Goal: Task Accomplishment & Management: Complete application form

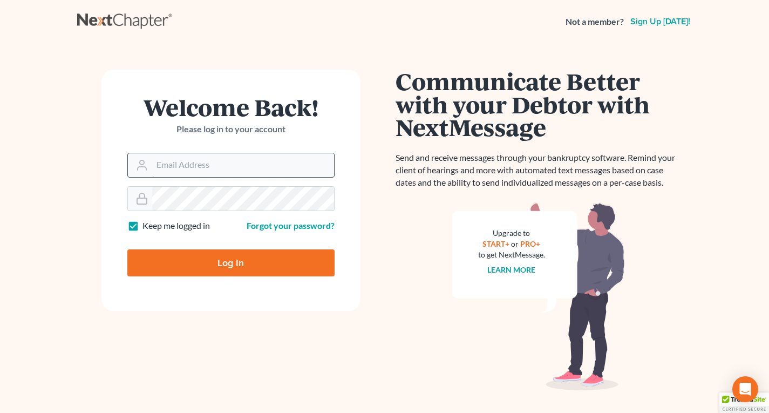
click at [219, 166] on input "Email Address" at bounding box center [243, 165] width 182 height 24
type input "[EMAIL_ADDRESS][DOMAIN_NAME]"
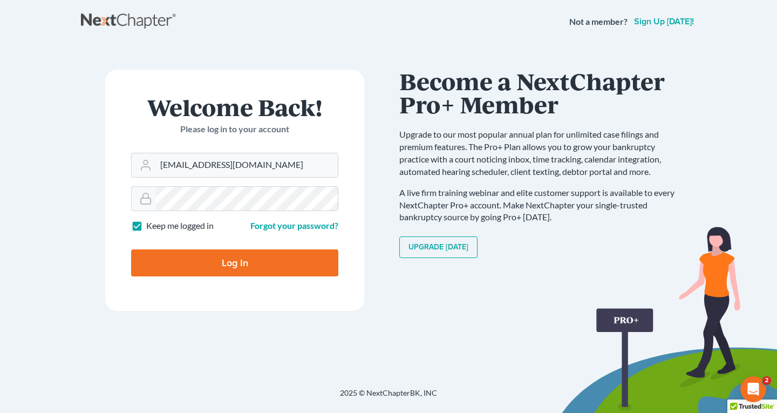
click at [240, 259] on input "Log In" at bounding box center [234, 262] width 207 height 27
type input "Thinking..."
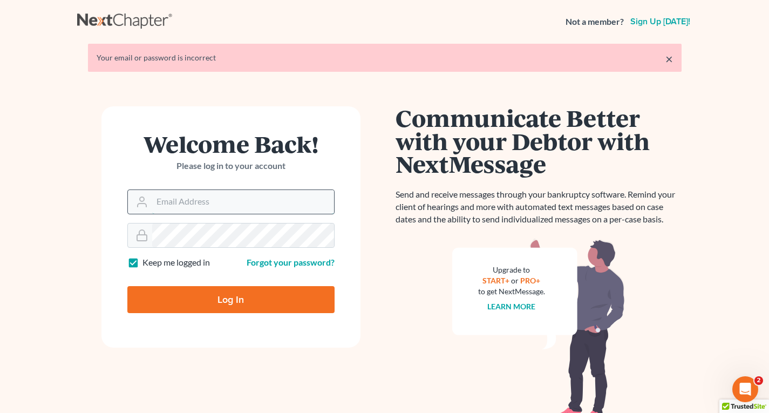
click at [201, 204] on input "Email Address" at bounding box center [243, 202] width 182 height 24
type input "[EMAIL_ADDRESS][DOMAIN_NAME]"
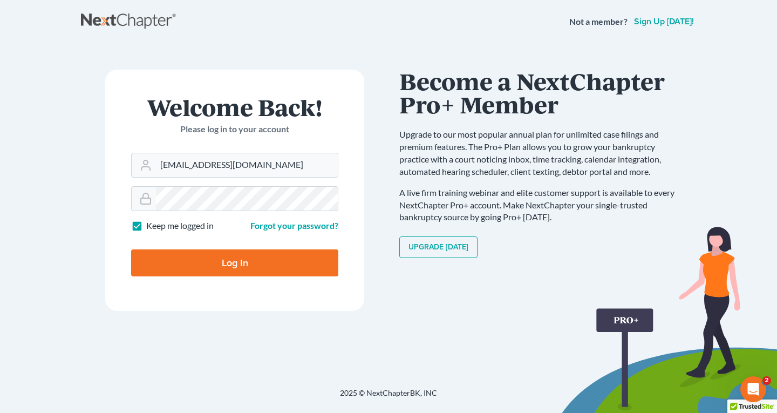
click at [233, 256] on input "Log In" at bounding box center [234, 262] width 207 height 27
type input "Thinking..."
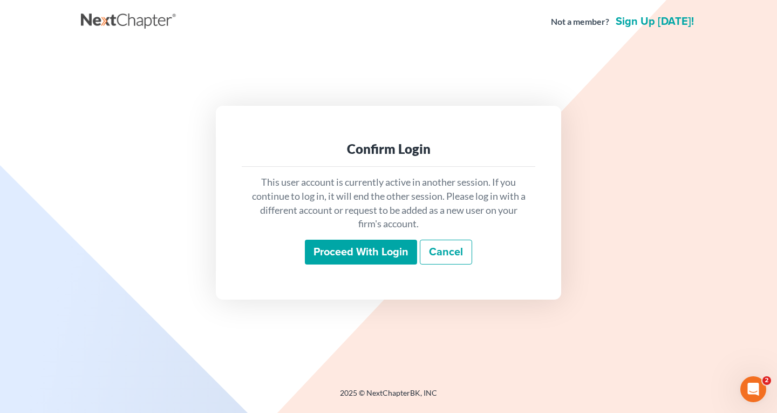
click at [334, 256] on input "Proceed with login" at bounding box center [361, 252] width 112 height 25
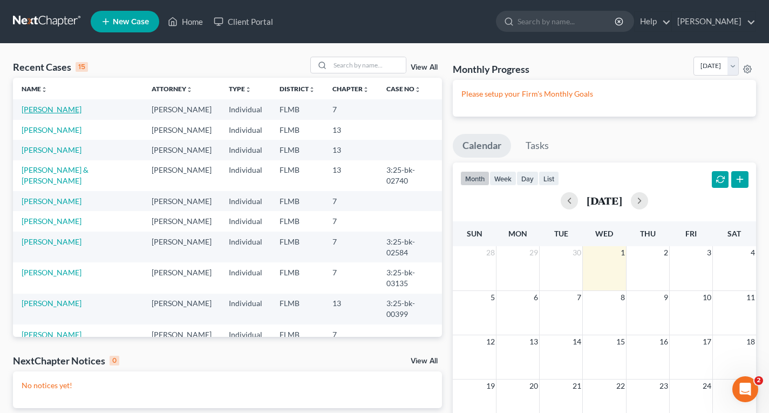
click at [40, 105] on link "[PERSON_NAME]" at bounding box center [52, 109] width 60 height 9
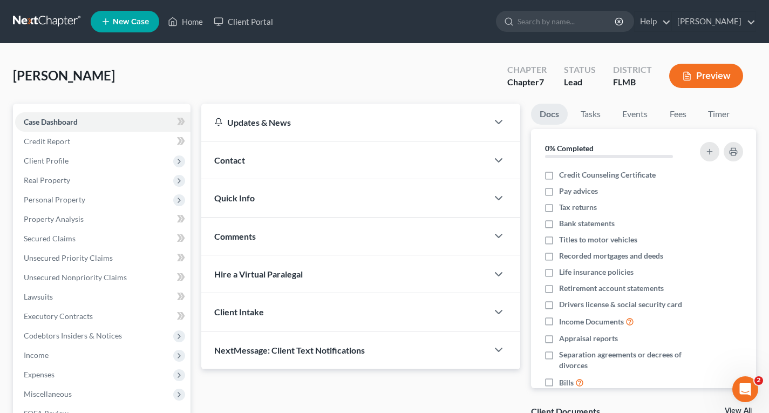
scroll to position [54, 0]
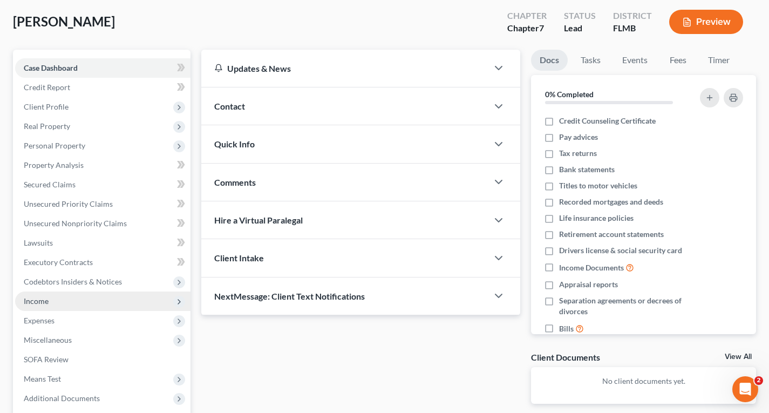
click at [37, 306] on span "Income" at bounding box center [102, 300] width 175 height 19
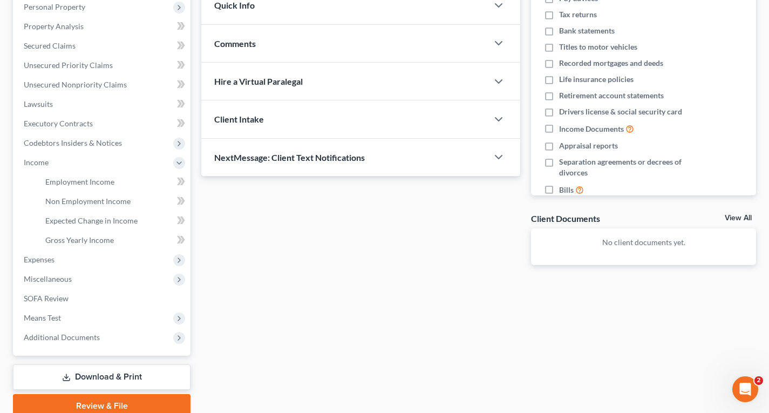
scroll to position [238, 0]
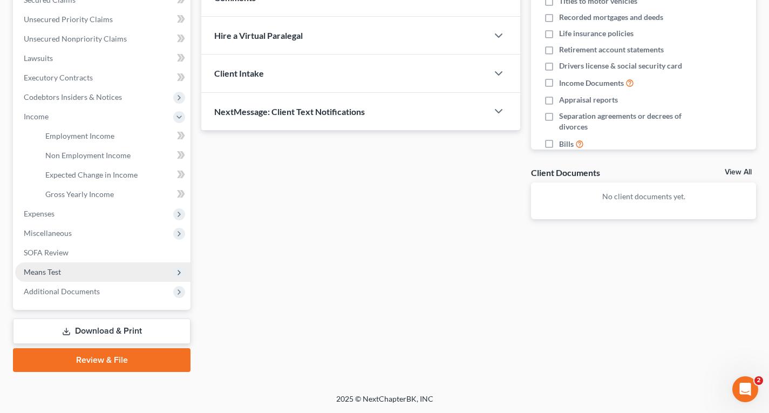
click at [53, 268] on span "Means Test" at bounding box center [42, 271] width 37 height 9
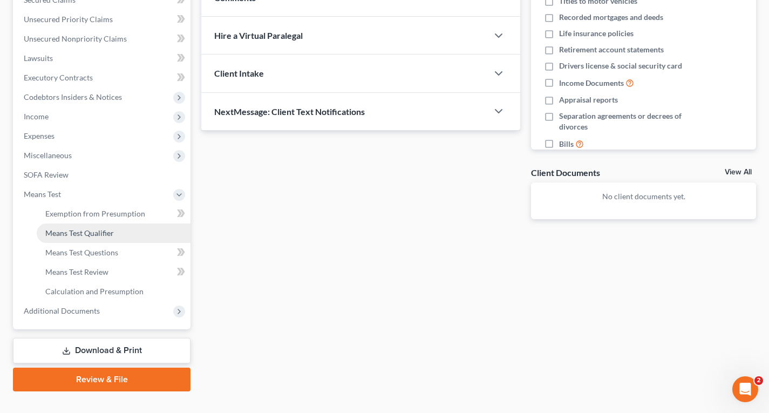
click at [89, 234] on span "Means Test Qualifier" at bounding box center [79, 232] width 69 height 9
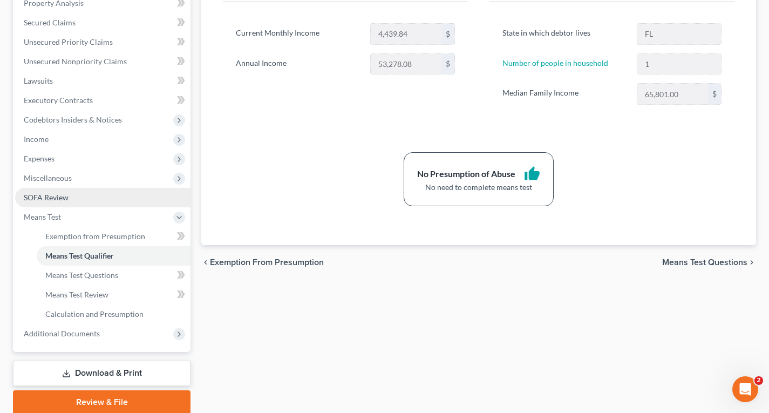
scroll to position [162, 0]
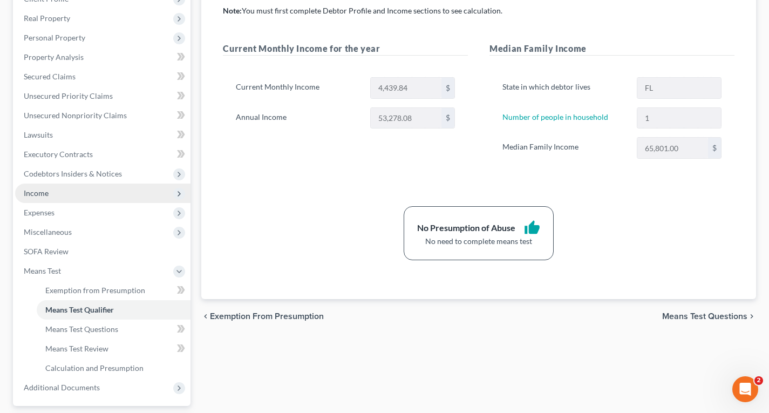
click at [37, 193] on span "Income" at bounding box center [36, 192] width 25 height 9
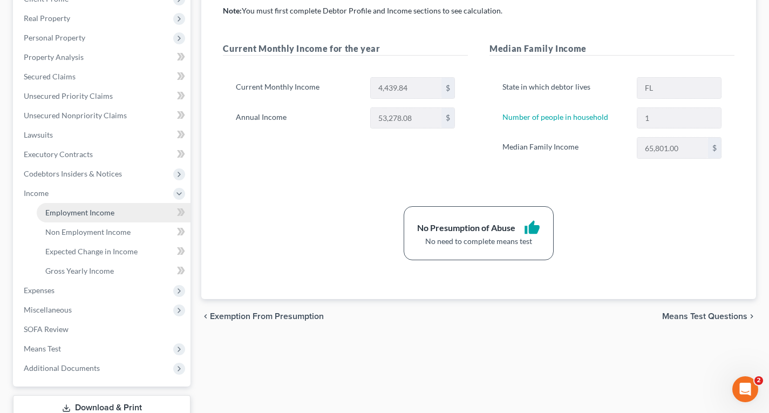
click at [68, 213] on span "Employment Income" at bounding box center [79, 212] width 69 height 9
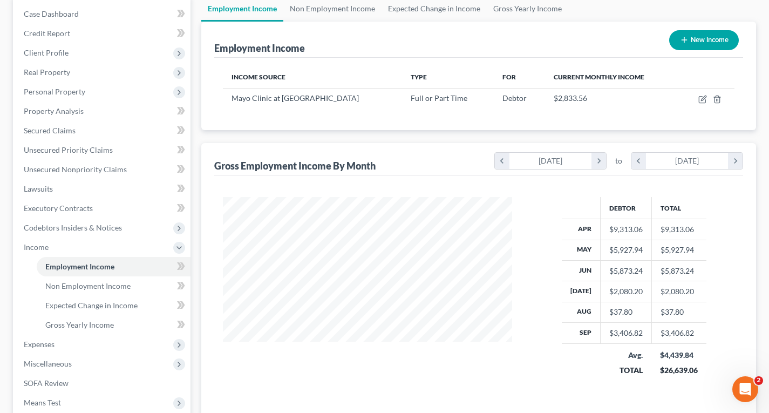
scroll to position [162, 0]
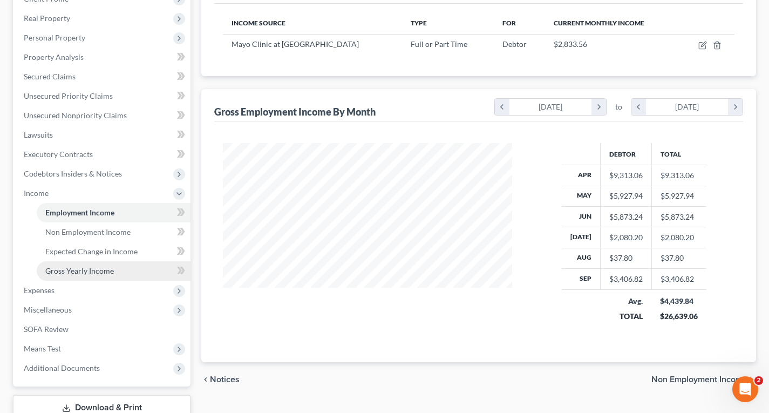
click at [69, 274] on span "Gross Yearly Income" at bounding box center [79, 270] width 69 height 9
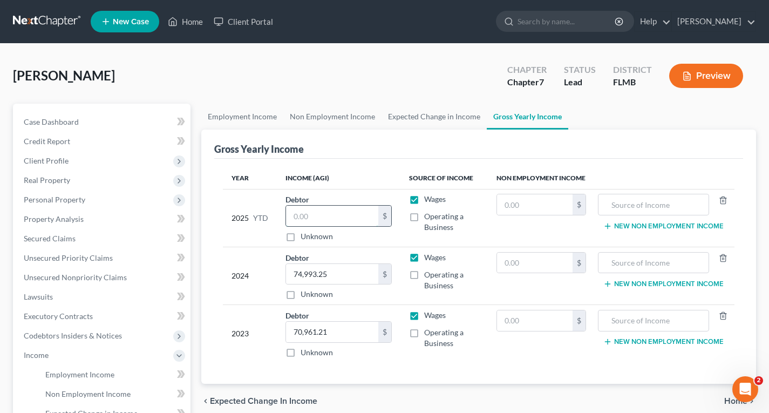
click at [351, 214] on input "text" at bounding box center [332, 216] width 92 height 20
type input "44,469.89"
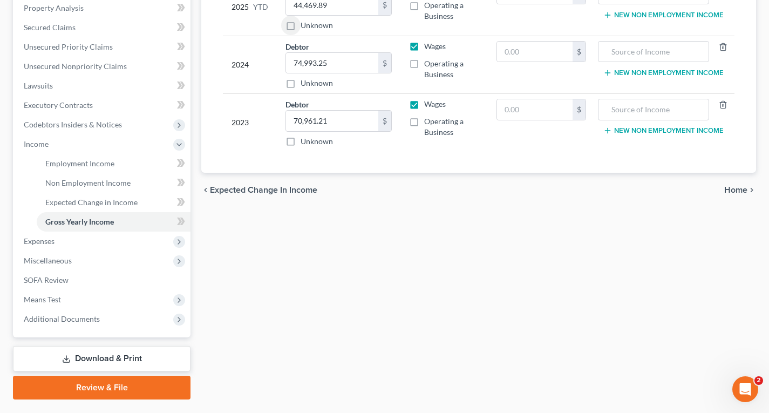
scroll to position [216, 0]
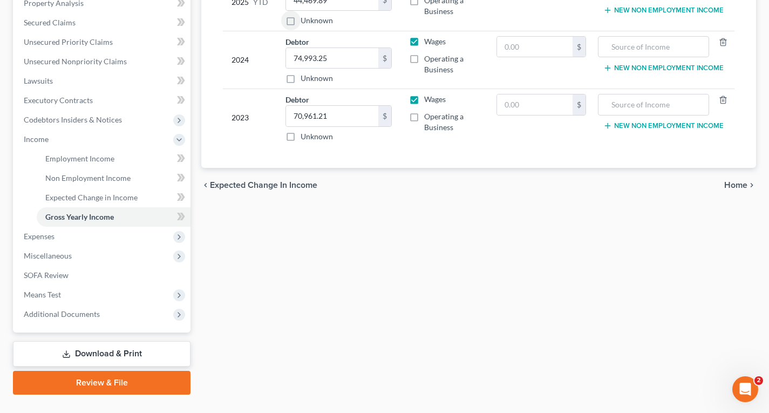
click at [127, 351] on link "Download & Print" at bounding box center [101, 353] width 177 height 25
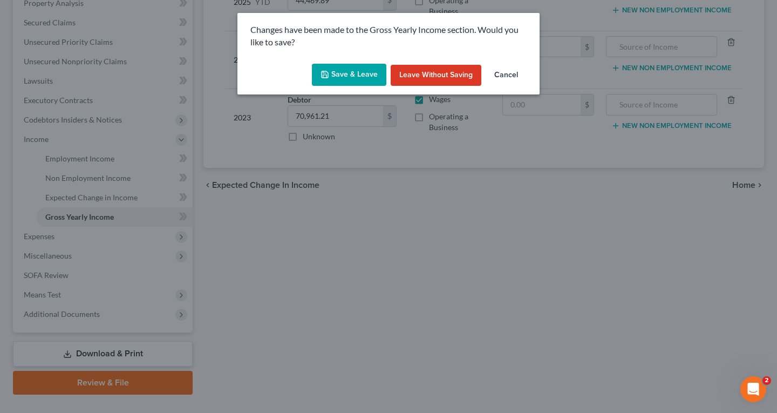
click at [366, 74] on button "Save & Leave" at bounding box center [349, 75] width 74 height 23
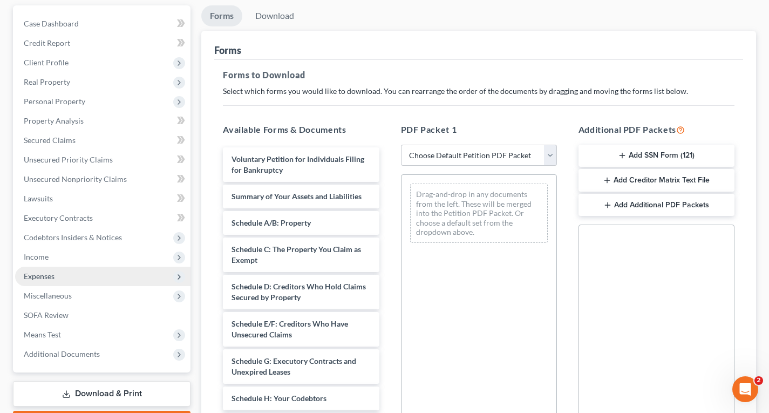
scroll to position [108, 0]
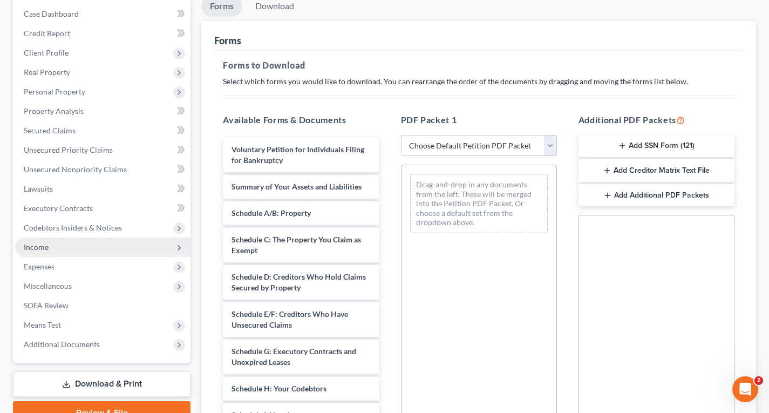
click at [43, 249] on span "Income" at bounding box center [36, 246] width 25 height 9
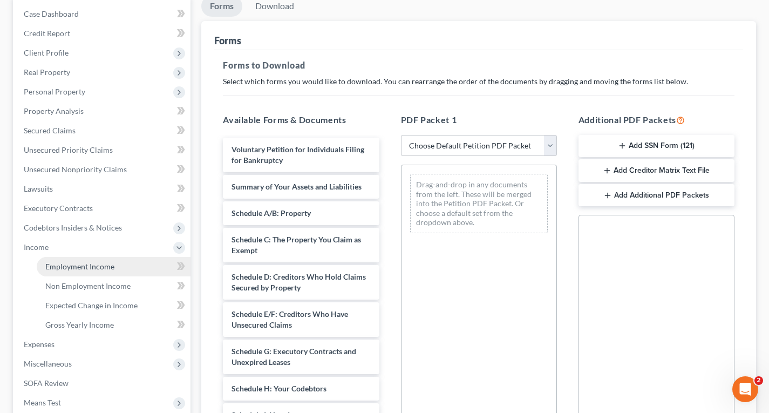
click at [54, 266] on span "Employment Income" at bounding box center [79, 266] width 69 height 9
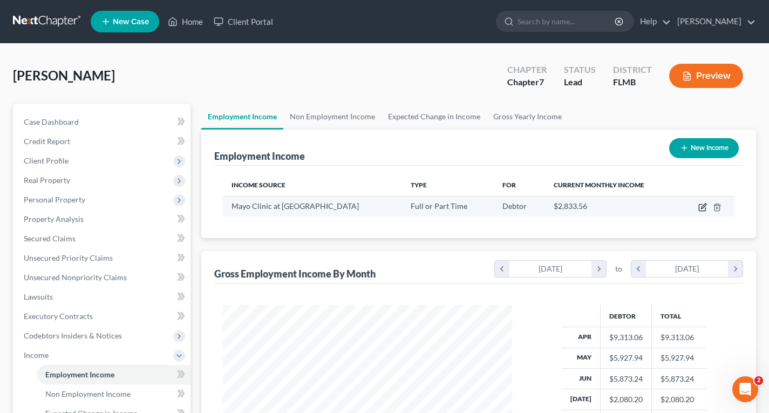
click at [702, 208] on icon "button" at bounding box center [702, 207] width 9 height 9
select select "0"
select select "9"
select select "0"
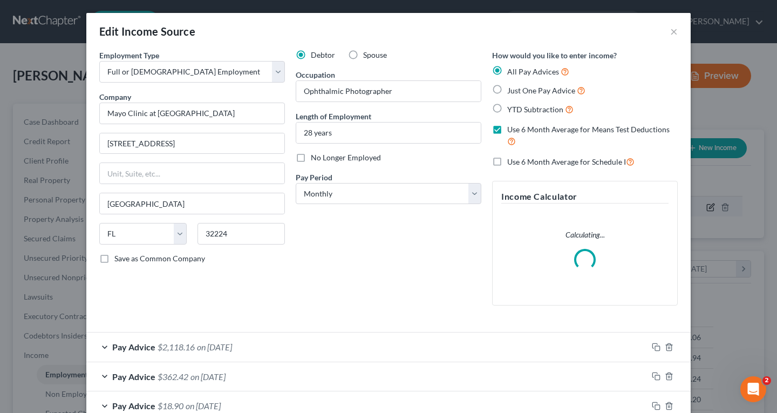
scroll to position [194, 315]
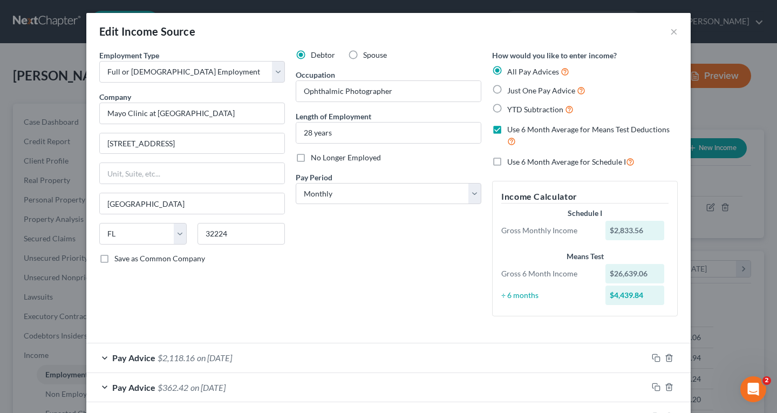
click at [507, 162] on label "Use 6 Month Average for Schedule I" at bounding box center [570, 161] width 127 height 12
click at [511, 162] on input "Use 6 Month Average for Schedule I" at bounding box center [514, 158] width 7 height 7
checkbox input "true"
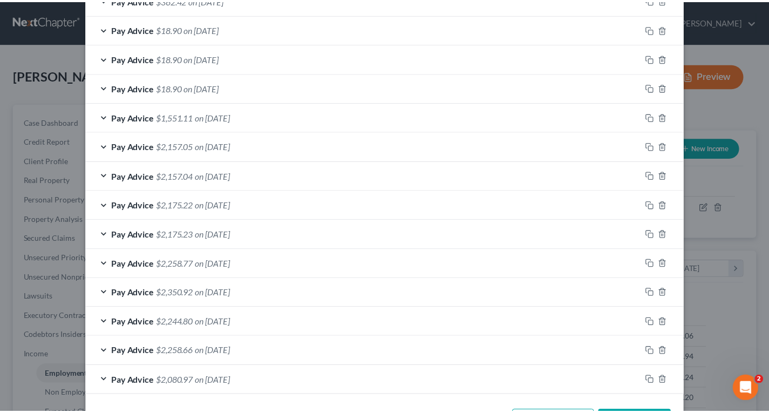
scroll to position [451, 0]
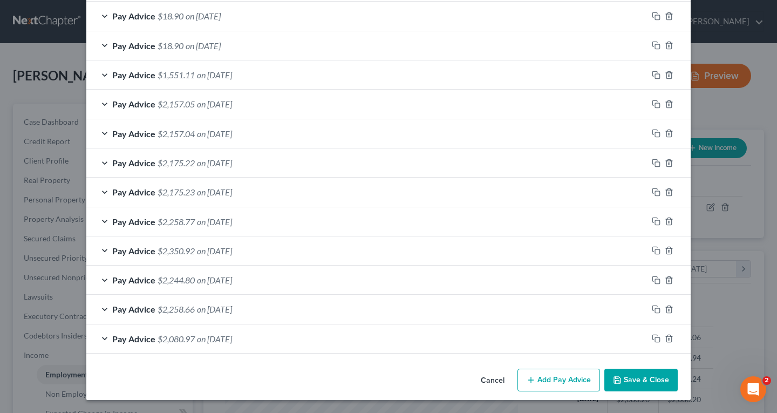
click at [657, 385] on button "Save & Close" at bounding box center [640, 379] width 73 height 23
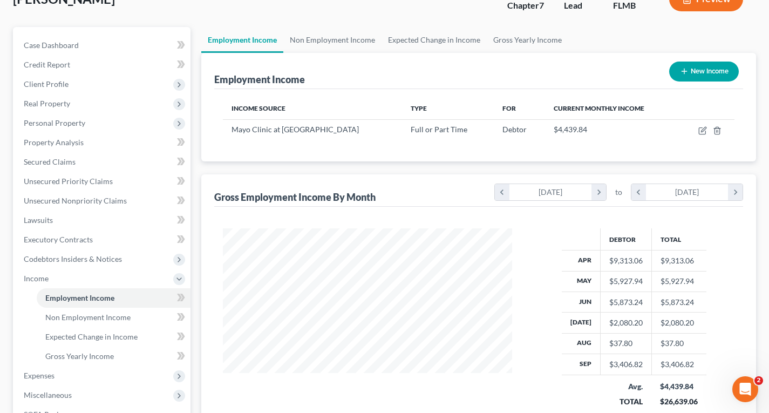
scroll to position [238, 0]
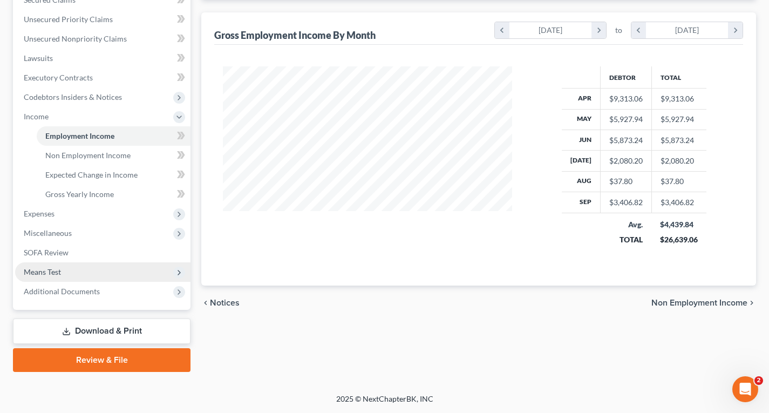
click at [50, 273] on span "Means Test" at bounding box center [42, 271] width 37 height 9
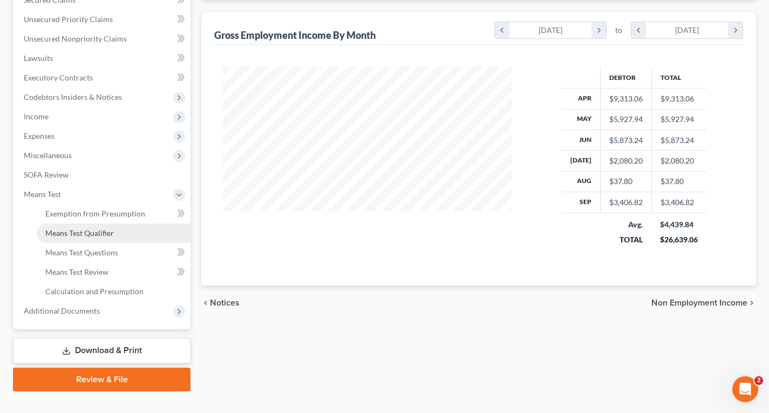
click at [93, 229] on span "Means Test Qualifier" at bounding box center [79, 232] width 69 height 9
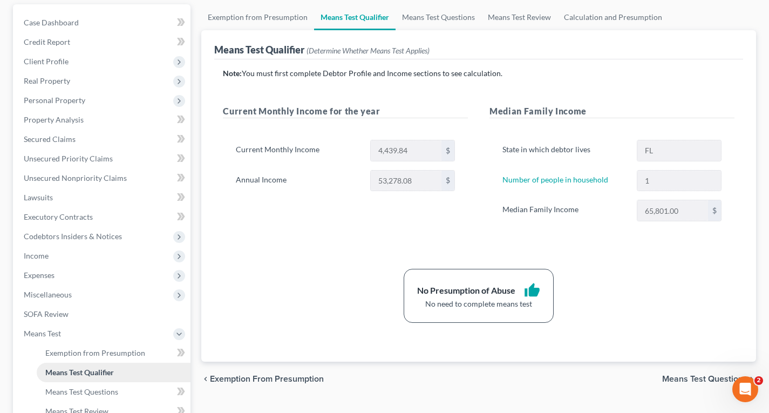
scroll to position [258, 0]
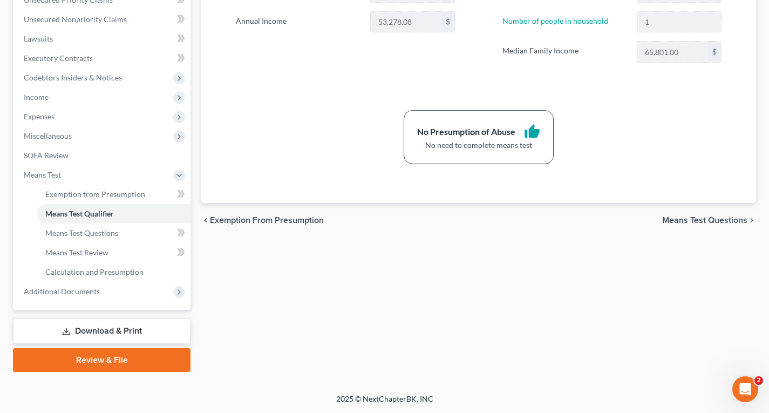
click at [121, 332] on link "Download & Print" at bounding box center [101, 330] width 177 height 25
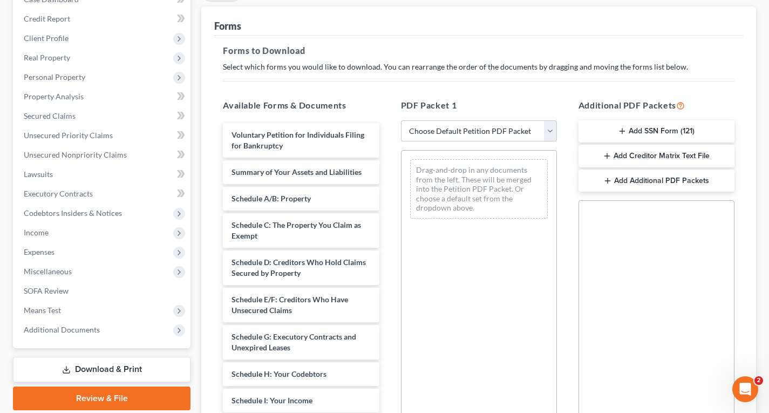
scroll to position [162, 0]
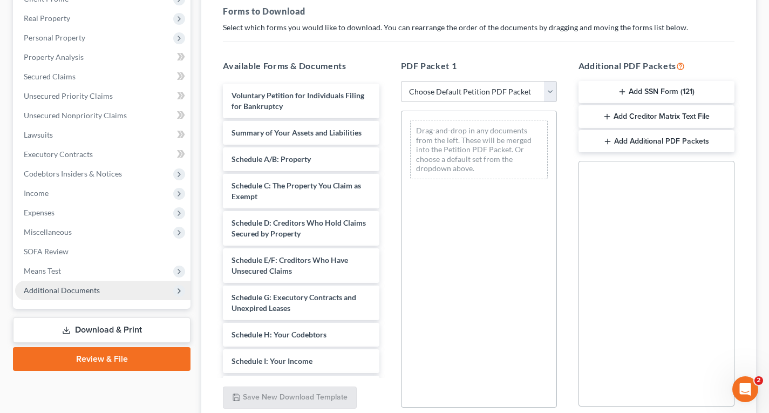
click at [54, 293] on span "Additional Documents" at bounding box center [62, 289] width 76 height 9
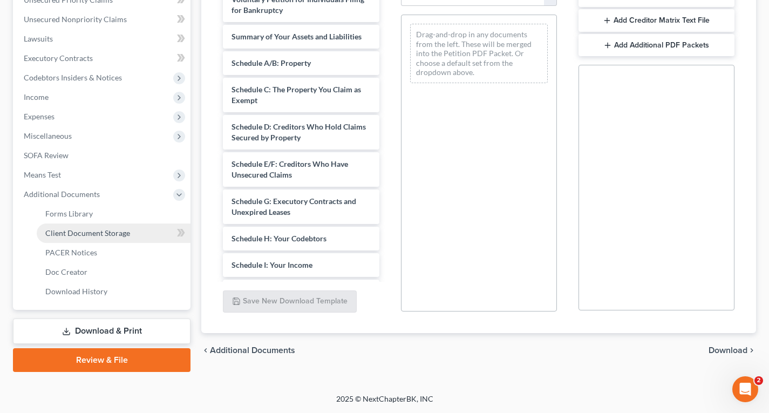
click at [94, 232] on span "Client Document Storage" at bounding box center [87, 232] width 85 height 9
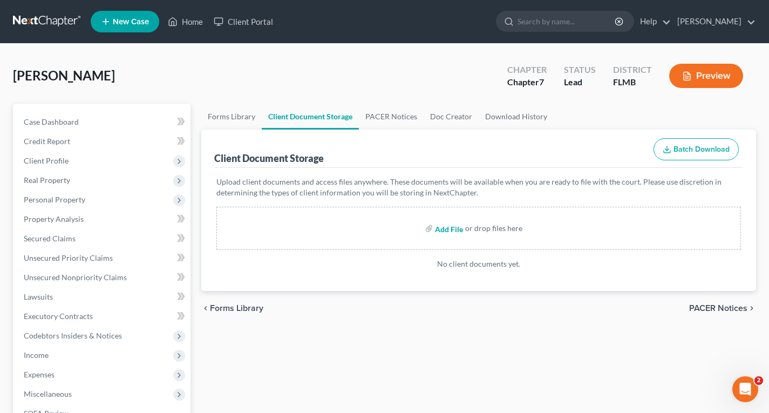
click at [454, 230] on input "file" at bounding box center [448, 227] width 26 height 19
type input "C:\fakepath\CCC.pdf"
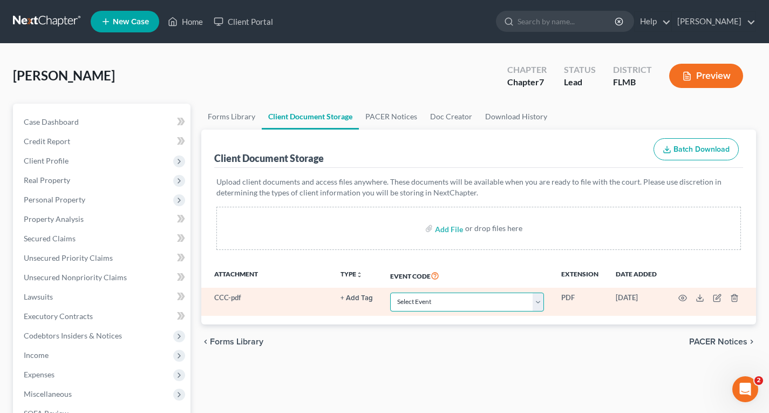
click at [470, 301] on select "Select Event 20 Largest Unsecured Creditors Amended Chapter 13 Plan Amended Cre…" at bounding box center [467, 301] width 154 height 19
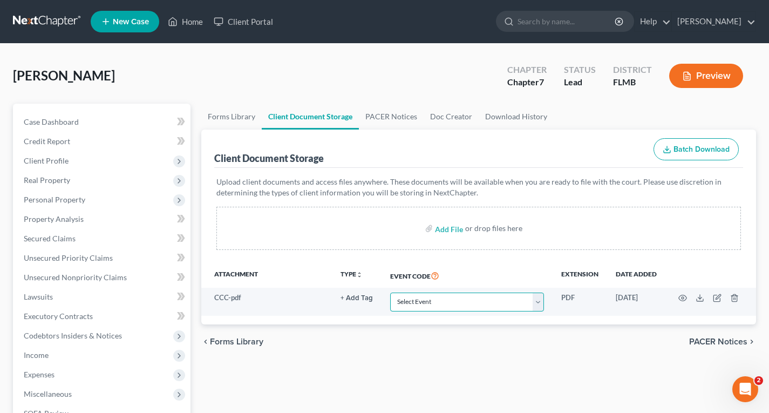
select select "9"
click at [390, 292] on select "Select Event 20 Largest Unsecured Creditors Amended Chapter 13 Plan Amended Cre…" at bounding box center [467, 301] width 154 height 19
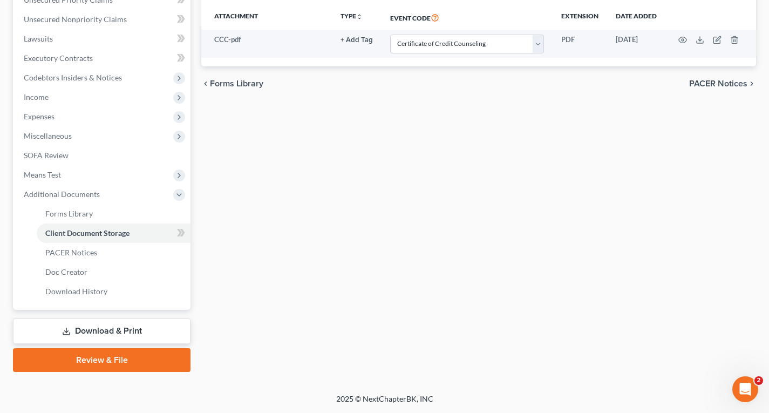
click at [85, 326] on link "Download & Print" at bounding box center [101, 330] width 177 height 25
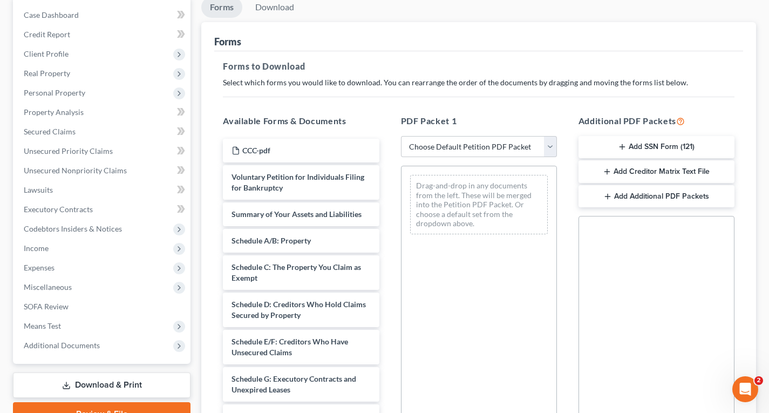
scroll to position [108, 0]
drag, startPoint x: 468, startPoint y: 143, endPoint x: 466, endPoint y: 153, distance: 9.9
click at [468, 143] on select "Choose Default Petition PDF Packet Complete Bankruptcy Petition (all forms and …" at bounding box center [479, 146] width 156 height 22
select select "0"
click at [401, 135] on select "Choose Default Petition PDF Packet Complete Bankruptcy Petition (all forms and …" at bounding box center [479, 146] width 156 height 22
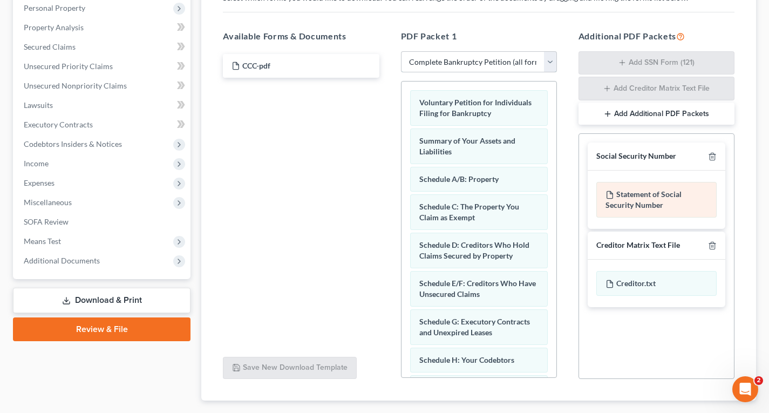
scroll to position [216, 0]
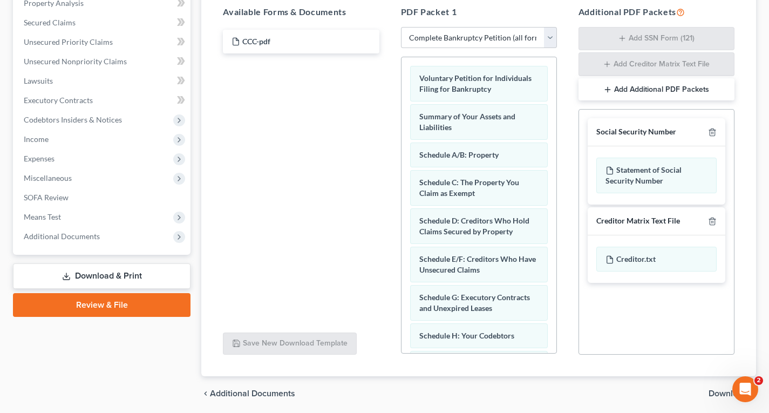
click at [106, 303] on link "Review & File" at bounding box center [101, 305] width 177 height 24
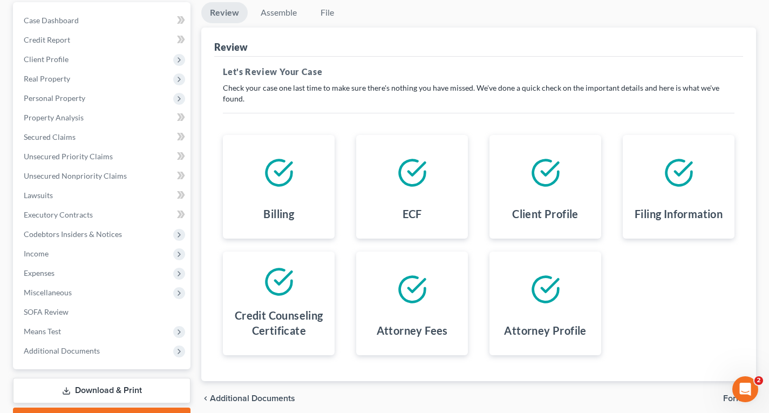
scroll to position [161, 0]
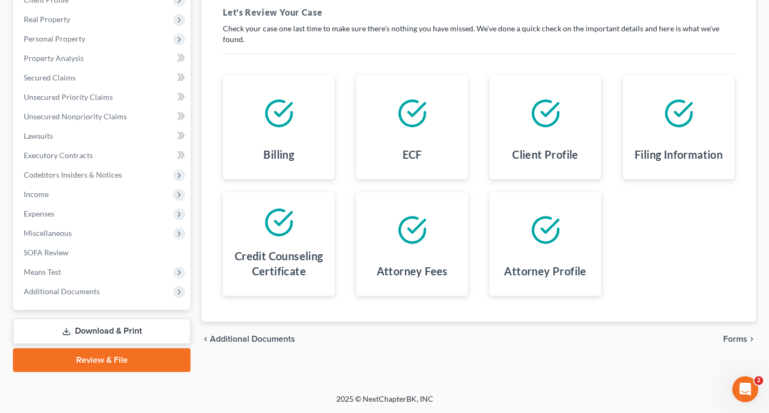
click at [729, 339] on span "Forms" at bounding box center [735, 338] width 24 height 9
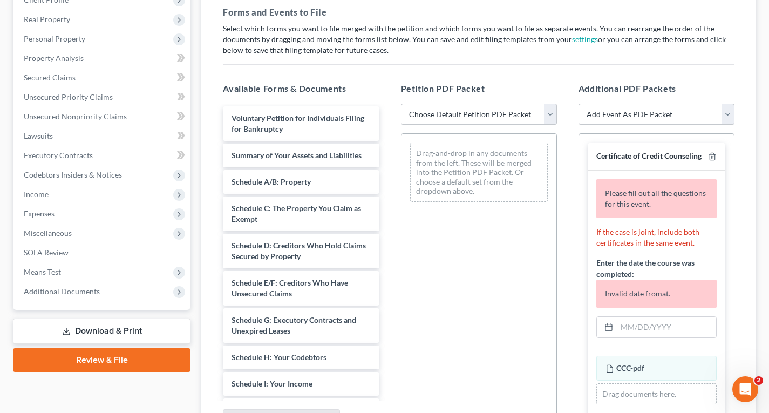
click at [473, 117] on select "Choose Default Petition PDF Packet Complete Bankruptcy Petition (all forms and …" at bounding box center [479, 115] width 156 height 22
select select "0"
click at [401, 104] on select "Choose Default Petition PDF Packet Complete Bankruptcy Petition (all forms and …" at bounding box center [479, 115] width 156 height 22
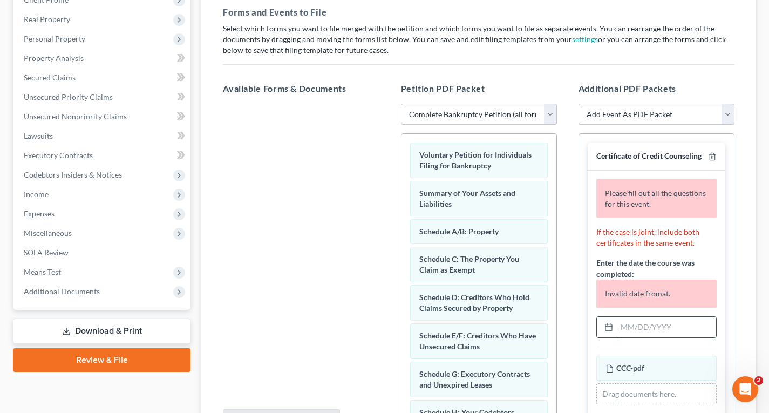
click at [622, 337] on input "text" at bounding box center [666, 327] width 99 height 20
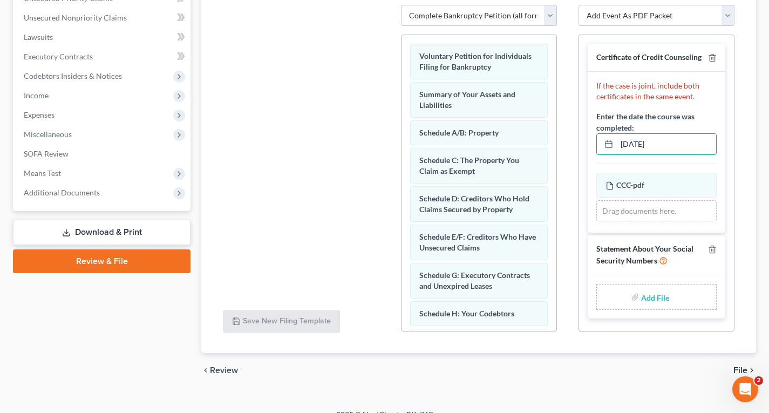
scroll to position [275, 0]
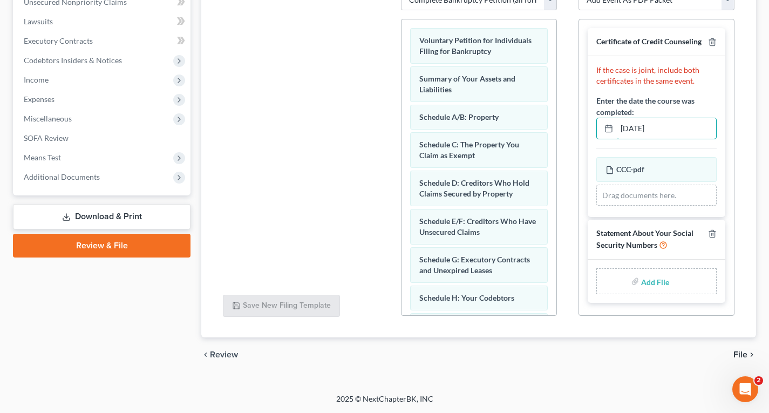
type input "[DATE]"
click at [658, 286] on input "file" at bounding box center [654, 280] width 26 height 19
type input "C:\fakepath\SSN.pdf"
click at [746, 353] on span "File" at bounding box center [740, 354] width 14 height 9
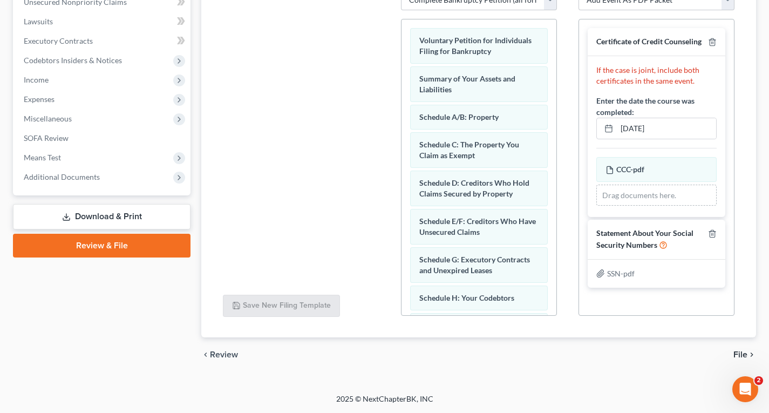
scroll to position [161, 0]
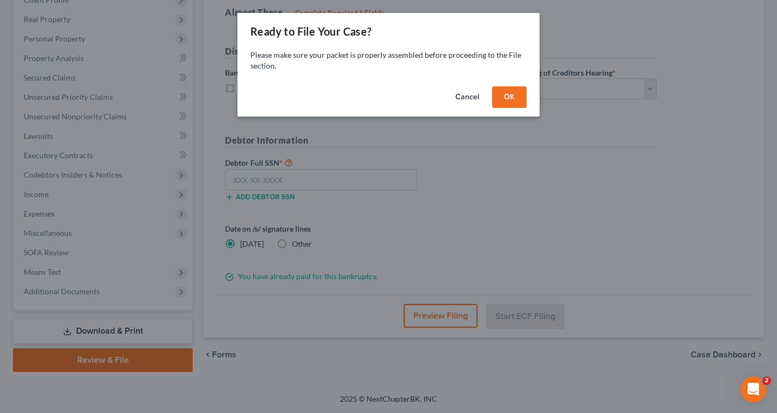
click at [515, 97] on button "OK" at bounding box center [509, 97] width 35 height 22
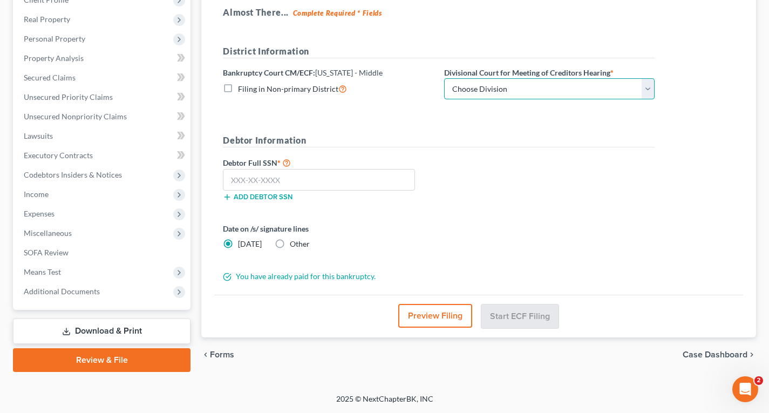
click at [549, 91] on select "Choose Division [GEOGRAPHIC_DATA][PERSON_NAME] [GEOGRAPHIC_DATA] [GEOGRAPHIC_DA…" at bounding box center [549, 89] width 210 height 22
select select "1"
click at [444, 78] on select "Choose Division [GEOGRAPHIC_DATA][PERSON_NAME] [GEOGRAPHIC_DATA] [GEOGRAPHIC_DA…" at bounding box center [549, 89] width 210 height 22
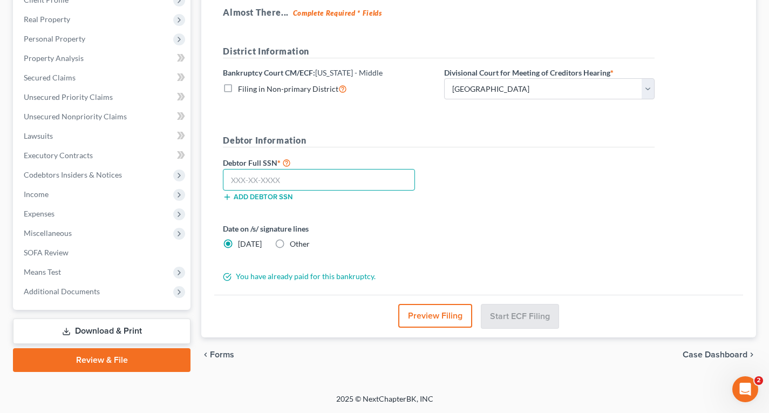
click at [379, 178] on input "text" at bounding box center [319, 180] width 192 height 22
type input "590-20-9470"
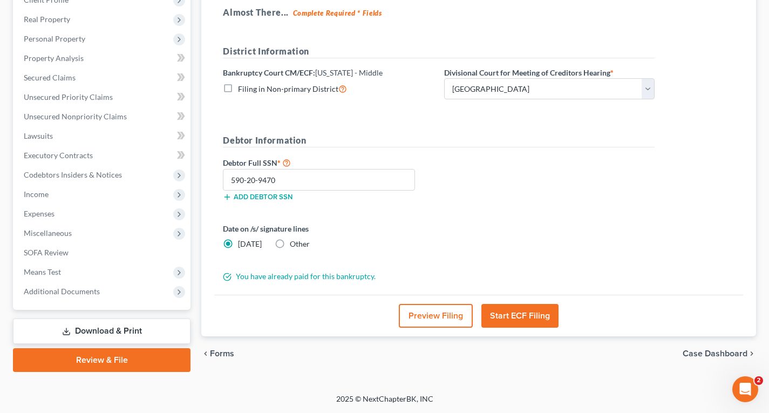
click at [536, 318] on button "Start ECF Filing" at bounding box center [519, 316] width 77 height 24
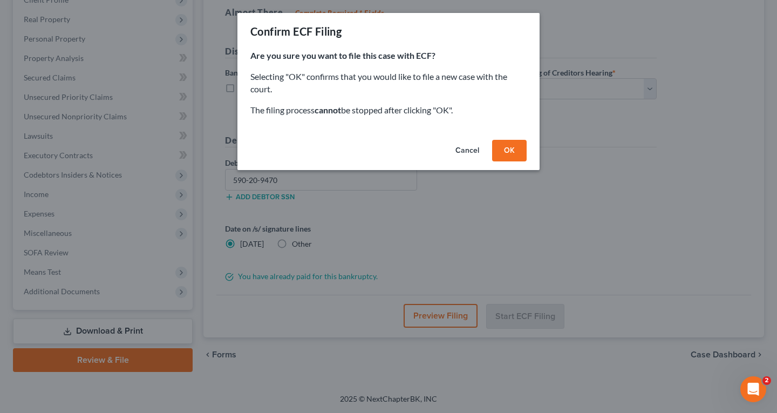
click at [512, 152] on button "OK" at bounding box center [509, 151] width 35 height 22
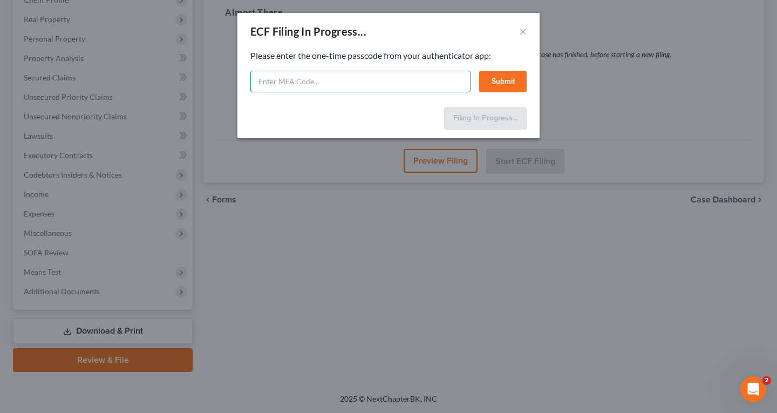
click at [332, 84] on input "text" at bounding box center [360, 82] width 220 height 22
paste input "fokb-ht08-fjoe-9hec"
type input "fokb-ht08-fjoe-9hec"
click at [505, 84] on button "Submit" at bounding box center [502, 82] width 47 height 22
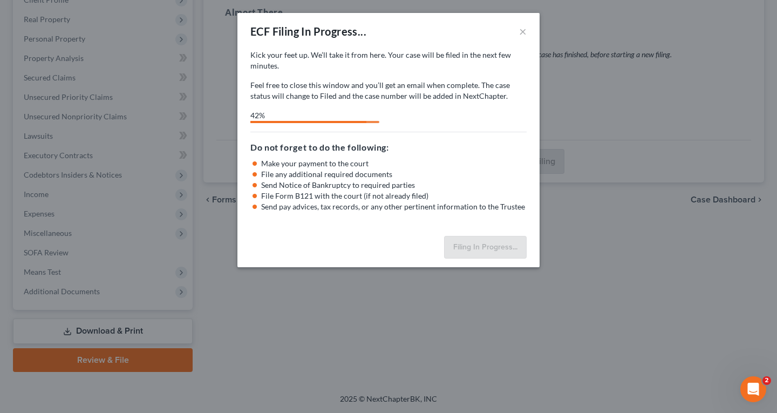
select select "1"
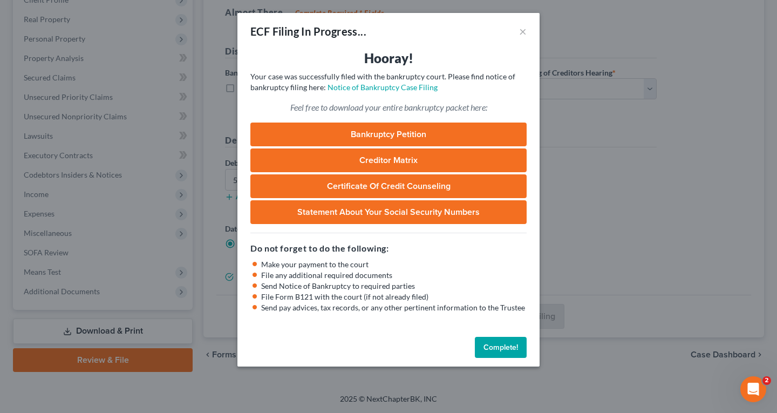
click at [500, 348] on button "Complete!" at bounding box center [501, 348] width 52 height 22
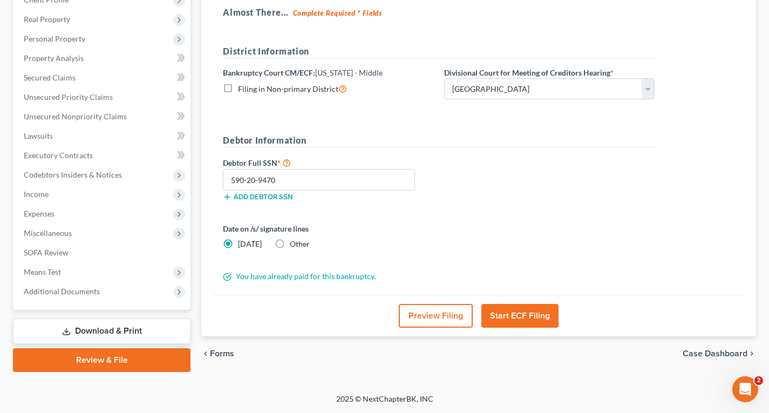
click at [97, 338] on link "Download & Print" at bounding box center [101, 330] width 177 height 25
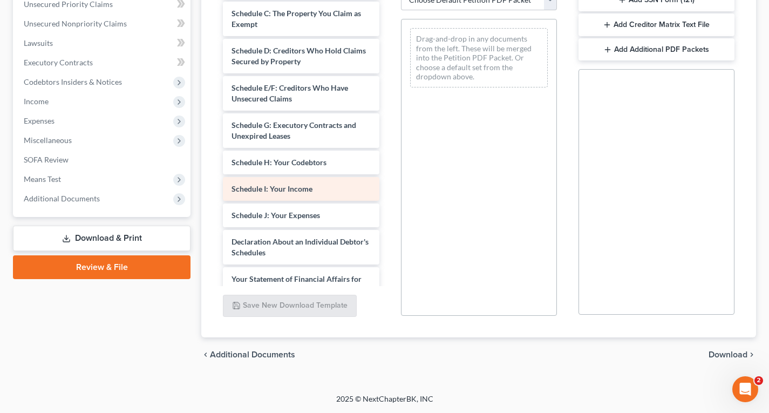
scroll to position [108, 0]
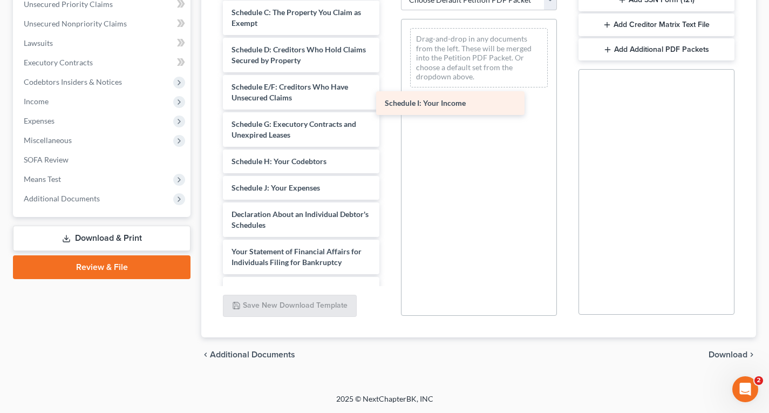
drag, startPoint x: 288, startPoint y: 183, endPoint x: 465, endPoint y: 88, distance: 200.6
click at [387, 88] on div "Schedule I: Your Income CCC-pdf Voluntary Petition for Individuals Filing for B…" at bounding box center [300, 180] width 173 height 592
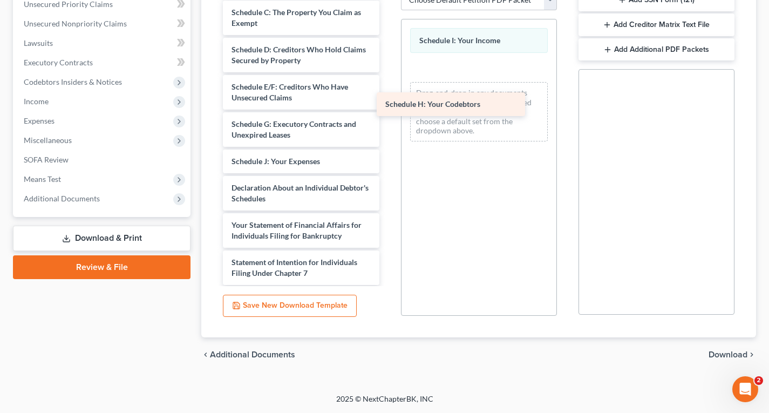
drag, startPoint x: 293, startPoint y: 163, endPoint x: 483, endPoint y: 90, distance: 203.6
click at [387, 90] on div "Schedule H: Your Codebtors CCC-pdf Voluntary Petition for Individuals Filing fo…" at bounding box center [300, 166] width 173 height 565
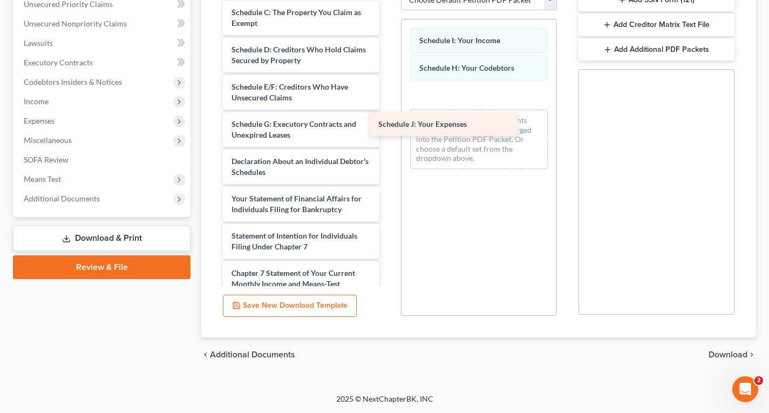
drag, startPoint x: 280, startPoint y: 166, endPoint x: 453, endPoint y: 116, distance: 180.1
click at [387, 116] on div "Schedule J: Your Expenses CCC-pdf Voluntary Petition for Individuals Filing for…" at bounding box center [300, 153] width 173 height 539
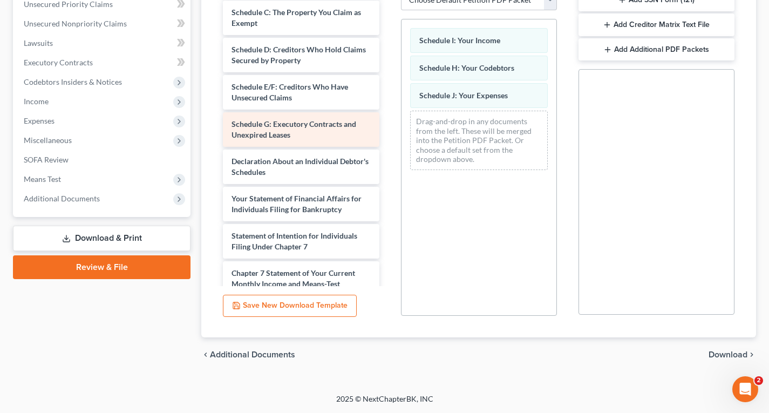
scroll to position [162, 0]
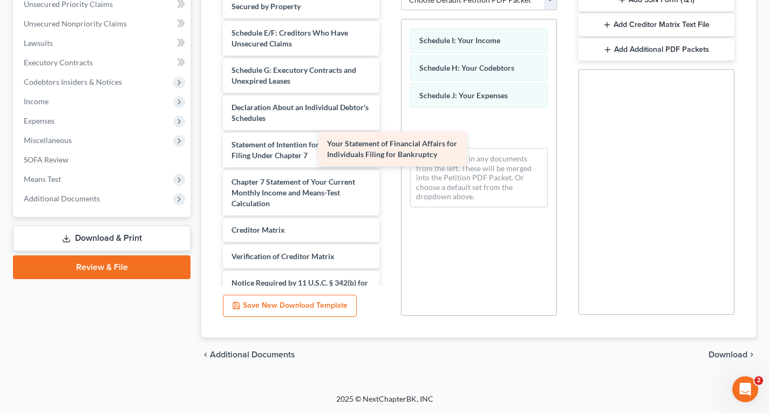
drag, startPoint x: 310, startPoint y: 143, endPoint x: 443, endPoint y: 141, distance: 133.3
click at [387, 141] on div "Your Statement of Financial Affairs for Individuals Filing for Bankruptcy CCC-p…" at bounding box center [300, 81] width 173 height 502
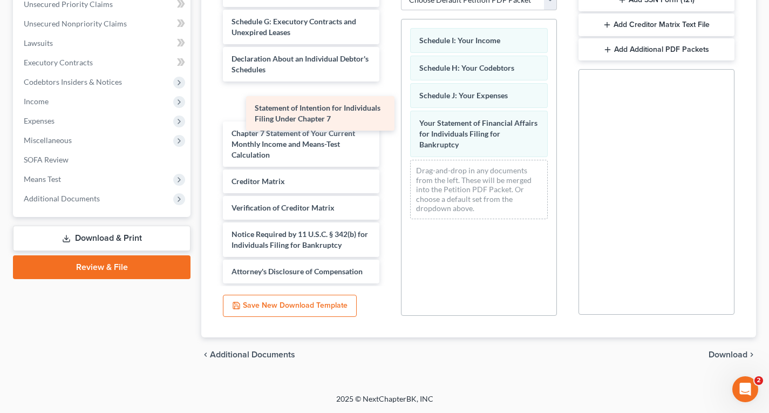
scroll to position [184, 0]
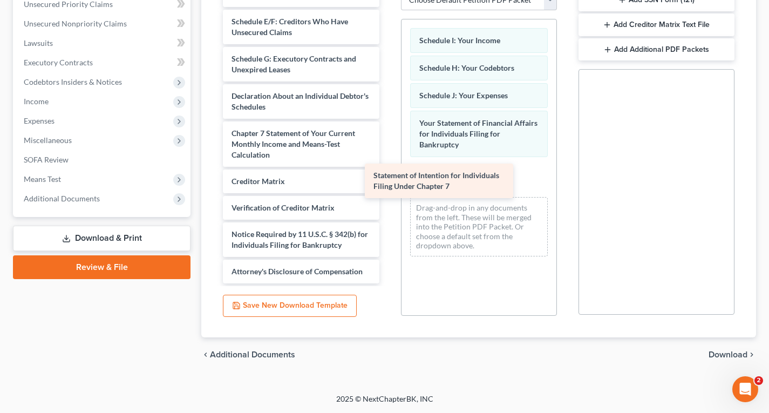
drag, startPoint x: 313, startPoint y: 101, endPoint x: 480, endPoint y: 195, distance: 191.3
click at [387, 195] on div "Statement of Intention for Individuals Filing Under Chapter 7 CCC-pdf Voluntary…" at bounding box center [300, 51] width 173 height 464
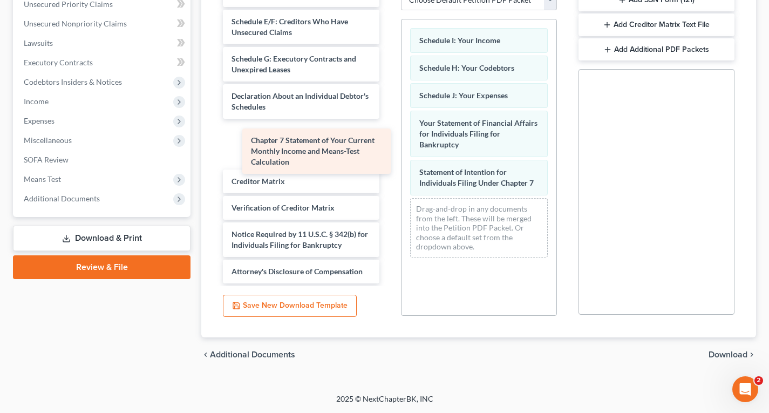
scroll to position [136, 0]
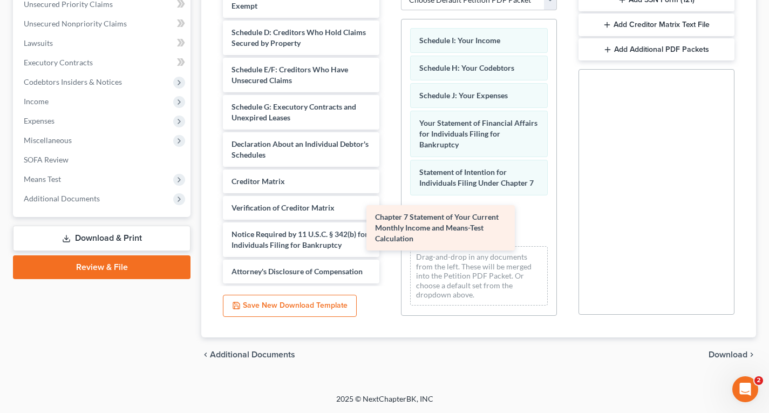
drag, startPoint x: 321, startPoint y: 136, endPoint x: 477, endPoint y: 233, distance: 183.4
click at [387, 233] on div "Chapter 7 Statement of Your Current Monthly Income and Means-Test Calculation C…" at bounding box center [300, 75] width 173 height 416
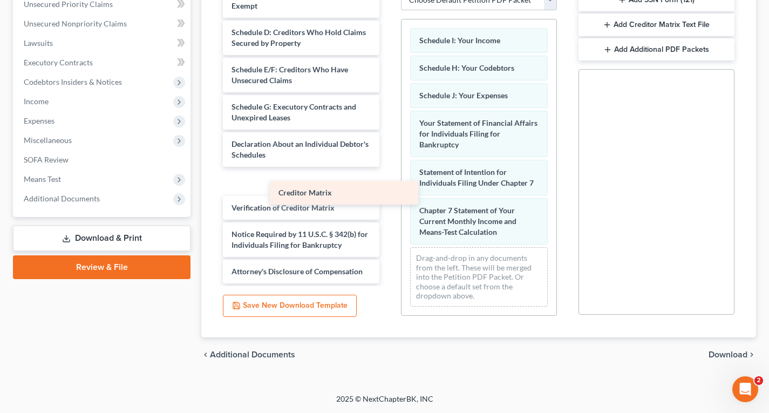
scroll to position [110, 0]
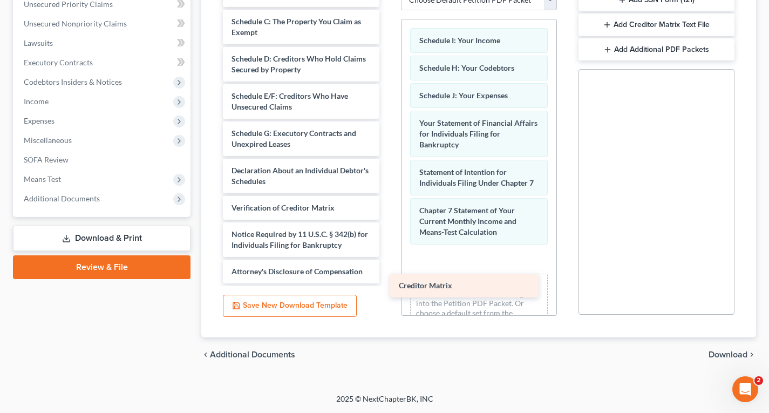
drag, startPoint x: 320, startPoint y: 165, endPoint x: 487, endPoint y: 270, distance: 197.6
click at [387, 272] on div "Creditor Matrix CCC-pdf Voluntary Petition for Individuals Filing for Bankruptc…" at bounding box center [300, 88] width 173 height 390
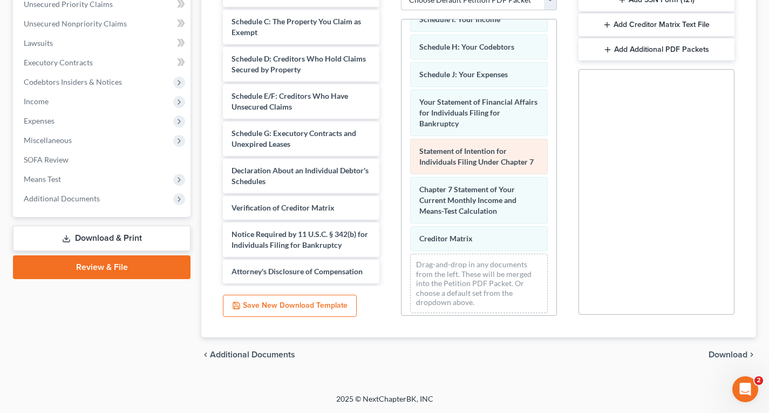
scroll to position [38, 0]
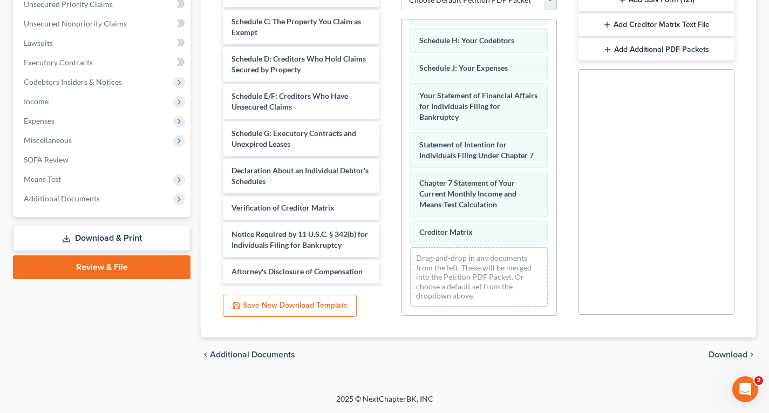
click at [724, 353] on span "Download" at bounding box center [727, 354] width 39 height 9
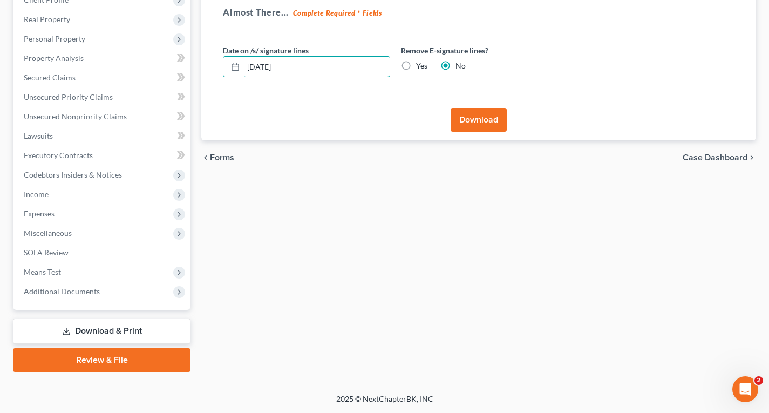
drag, startPoint x: 354, startPoint y: 66, endPoint x: 194, endPoint y: 66, distance: 160.8
click at [194, 66] on div "Petition Navigation Case Dashboard Payments Invoices Payments Payments Credit R…" at bounding box center [385, 157] width 754 height 429
click at [416, 67] on label "Yes" at bounding box center [421, 65] width 11 height 11
click at [420, 67] on input "Yes" at bounding box center [423, 63] width 7 height 7
radio input "true"
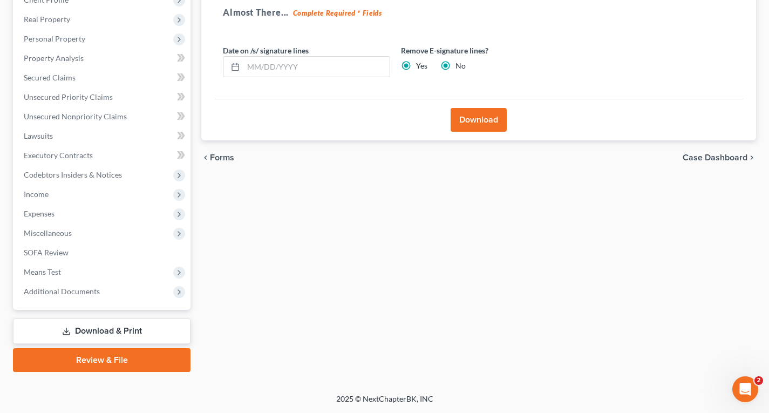
radio input "false"
click at [463, 114] on button "Download" at bounding box center [478, 120] width 56 height 24
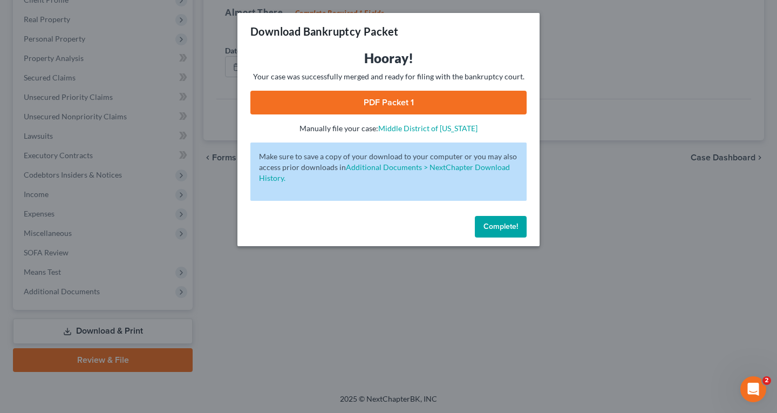
click at [431, 108] on link "PDF Packet 1" at bounding box center [388, 103] width 276 height 24
click at [518, 229] on button "Complete!" at bounding box center [501, 227] width 52 height 22
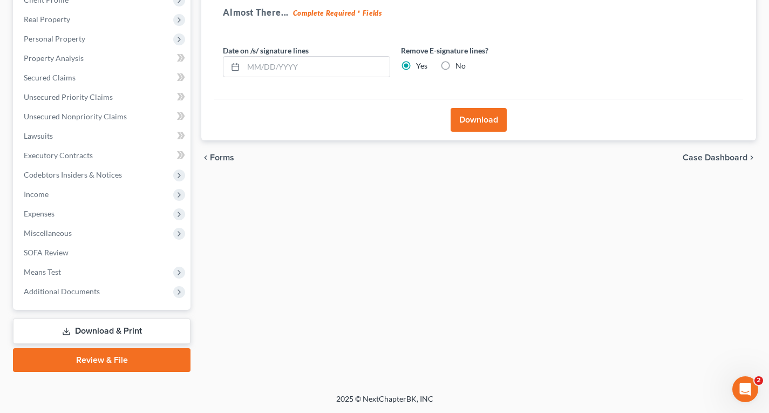
click at [92, 325] on link "Download & Print" at bounding box center [101, 330] width 177 height 25
click at [132, 332] on link "Download & Print" at bounding box center [101, 330] width 177 height 25
click at [36, 207] on span "Expenses" at bounding box center [102, 213] width 175 height 19
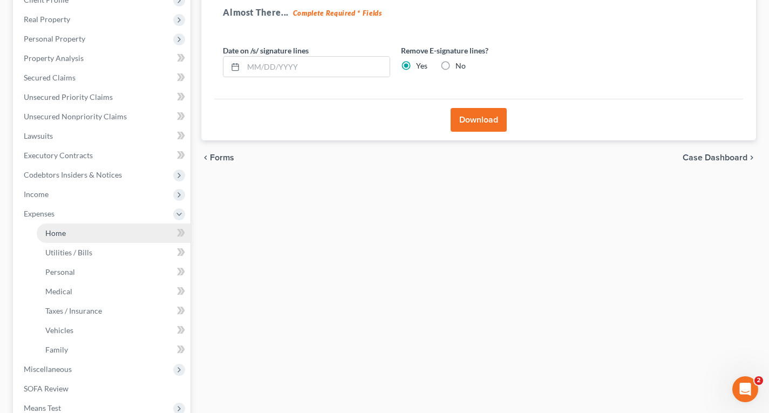
click at [45, 236] on link "Home" at bounding box center [114, 232] width 154 height 19
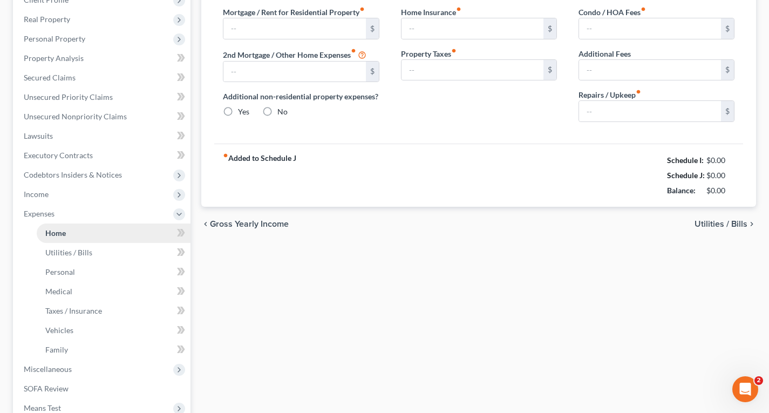
scroll to position [51, 0]
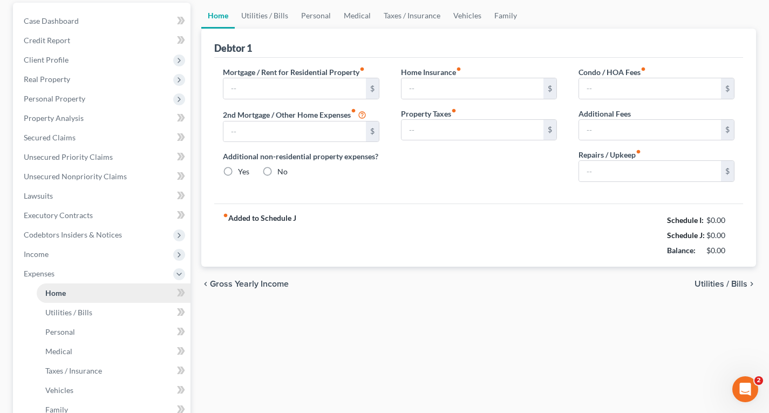
type input "938.75"
type input "239.30"
radio input "true"
type input "0.00"
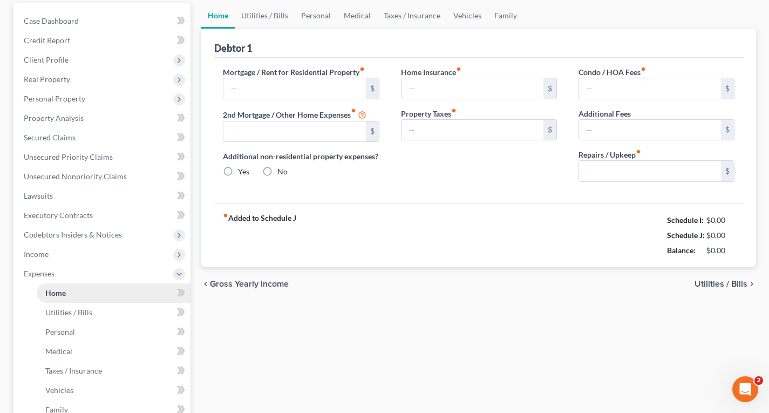
type input "430.00"
type input "0.00"
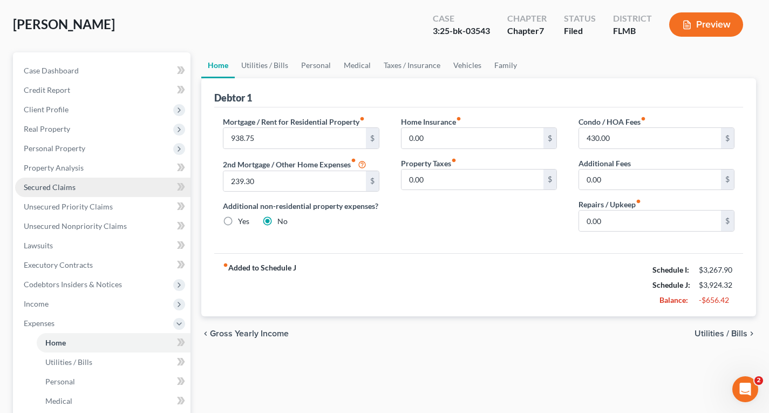
scroll to position [0, 0]
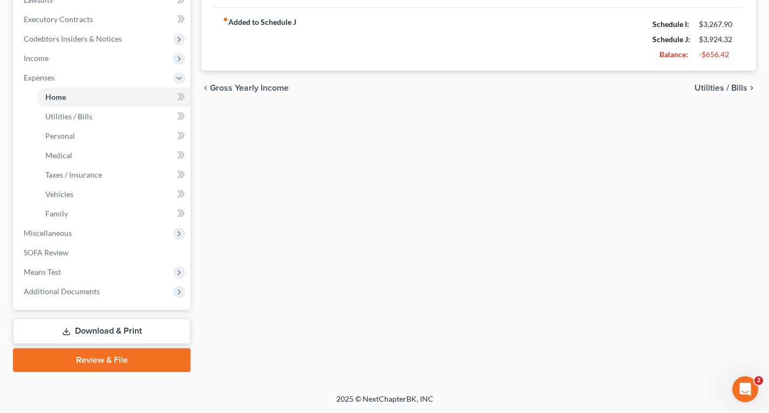
click at [107, 331] on link "Download & Print" at bounding box center [101, 330] width 177 height 25
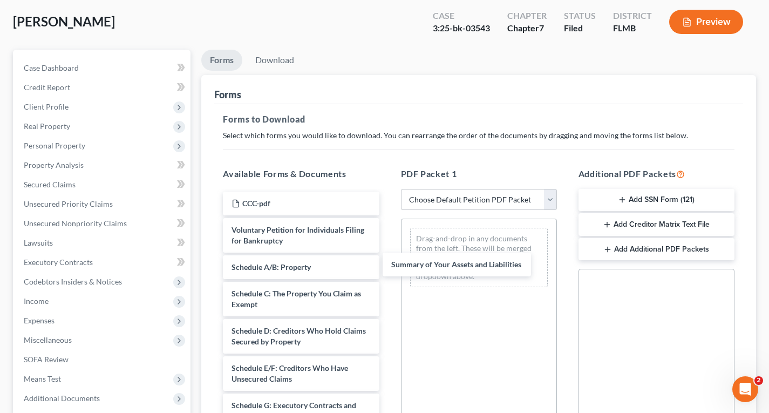
drag, startPoint x: 272, startPoint y: 268, endPoint x: 435, endPoint y: 263, distance: 163.5
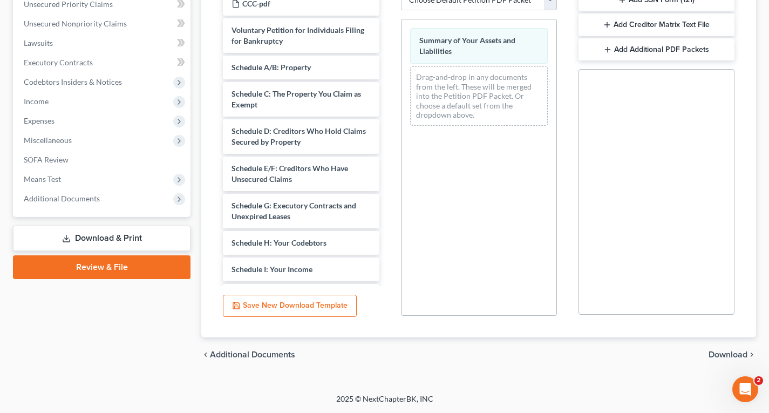
click at [724, 352] on span "Download" at bounding box center [727, 354] width 39 height 9
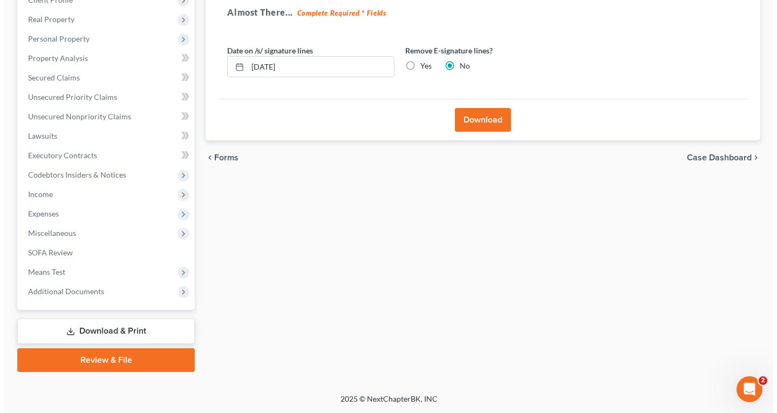
scroll to position [161, 0]
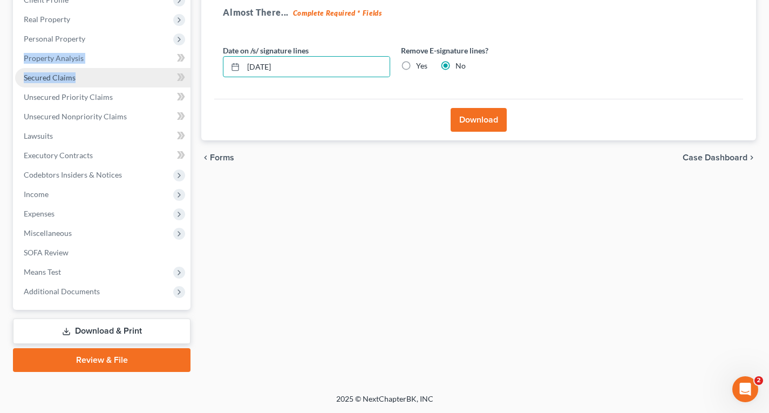
click at [165, 71] on ul "Case Dashboard Payments Invoices Payments Payments Credit Report Client Profile" at bounding box center [102, 126] width 175 height 350
drag, startPoint x: 165, startPoint y: 71, endPoint x: 332, endPoint y: 66, distance: 167.8
click at [332, 66] on input "[DATE]" at bounding box center [316, 67] width 146 height 20
drag, startPoint x: 333, startPoint y: 65, endPoint x: 216, endPoint y: 64, distance: 117.6
click at [194, 65] on div "Petition Navigation Case Dashboard Payments Invoices Payments Payments Credit R…" at bounding box center [385, 157] width 754 height 429
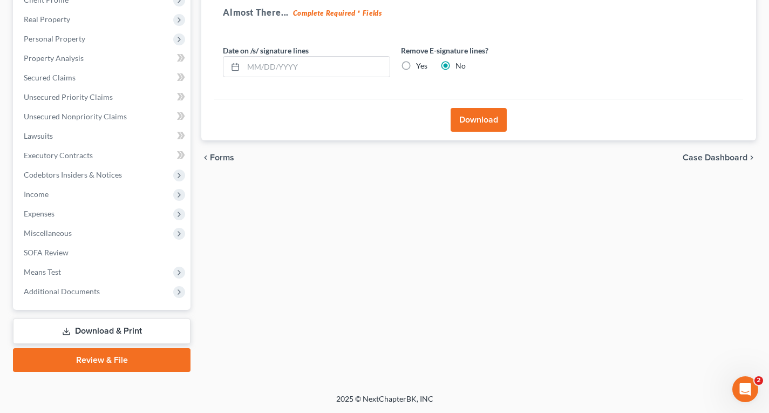
click at [423, 63] on label "Yes" at bounding box center [421, 65] width 11 height 11
click at [423, 63] on input "Yes" at bounding box center [423, 63] width 7 height 7
radio input "true"
radio input "false"
click at [471, 120] on button "Download" at bounding box center [478, 120] width 56 height 24
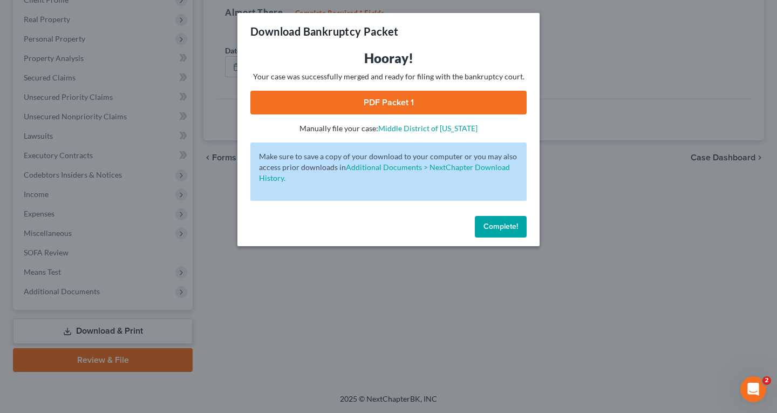
click at [388, 104] on link "PDF Packet 1" at bounding box center [388, 103] width 276 height 24
